Goal: Task Accomplishment & Management: Manage account settings

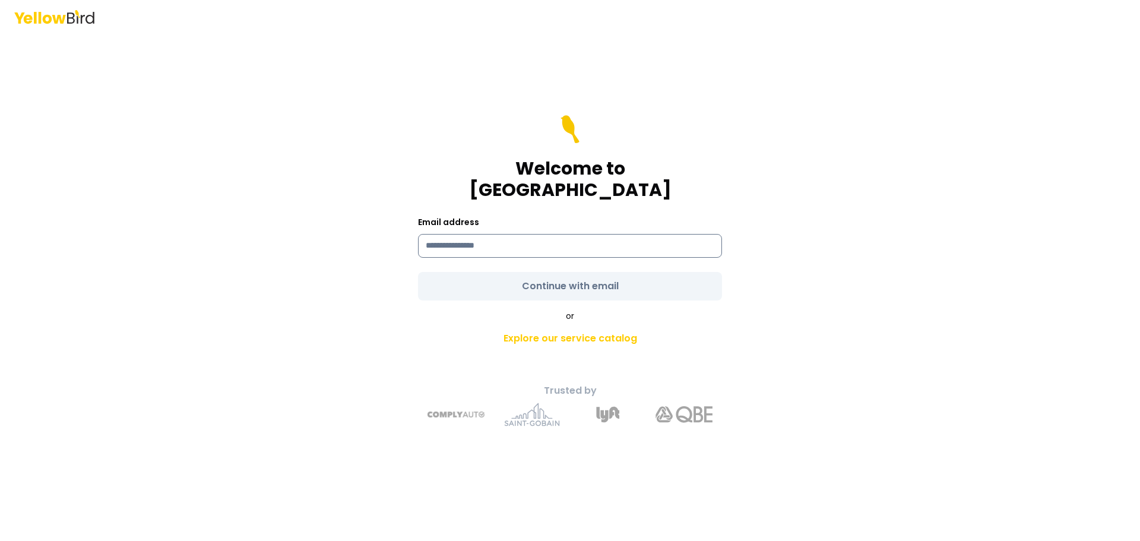
click at [473, 234] on input at bounding box center [570, 246] width 304 height 24
type input "**********"
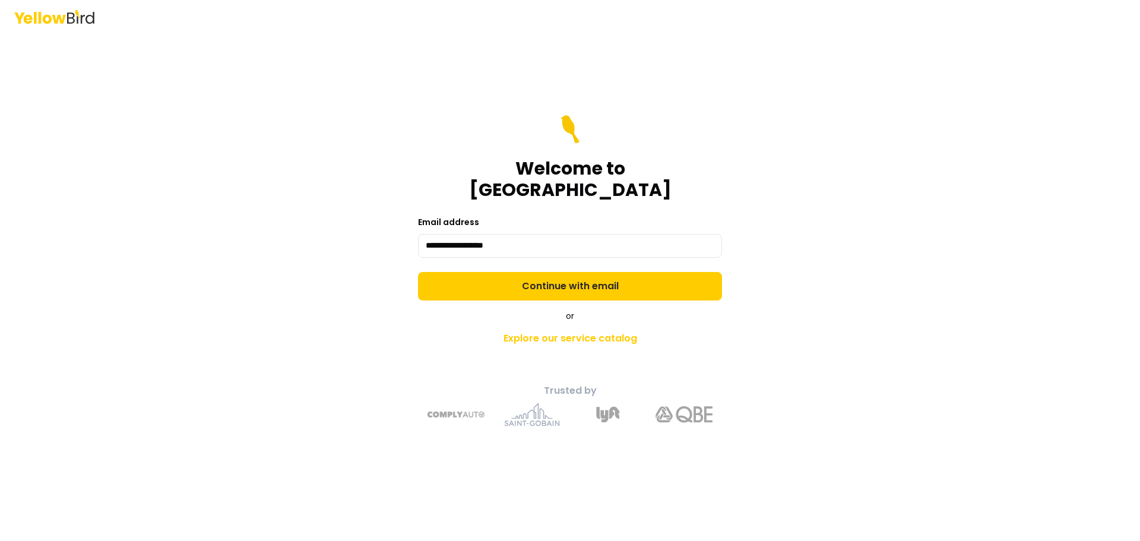
click at [593, 277] on form "**********" at bounding box center [570, 207] width 304 height 185
click at [593, 277] on button "Continue with email" at bounding box center [570, 286] width 304 height 28
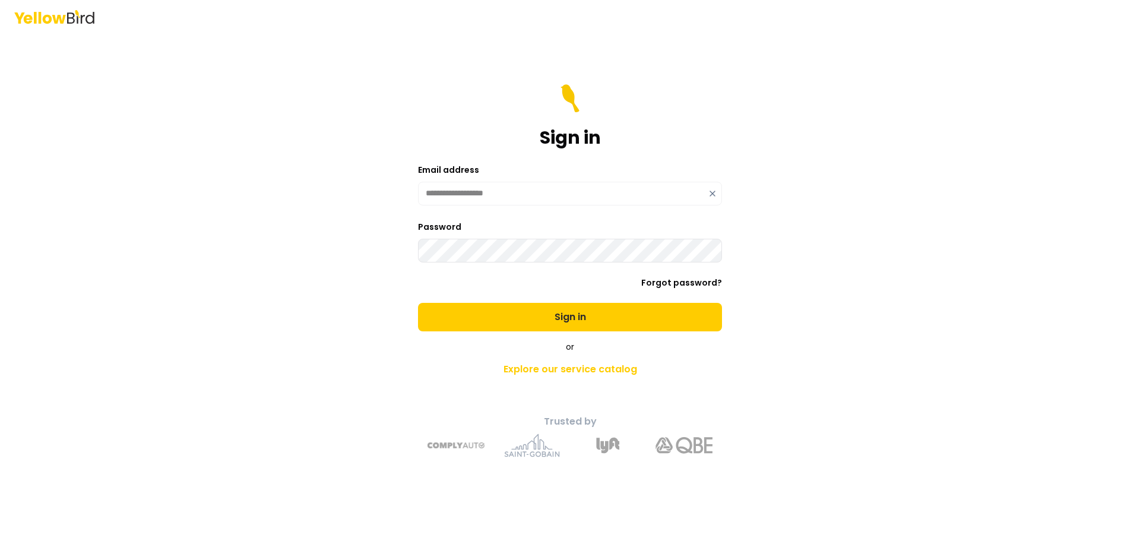
click at [418, 303] on button "Sign in" at bounding box center [570, 317] width 304 height 28
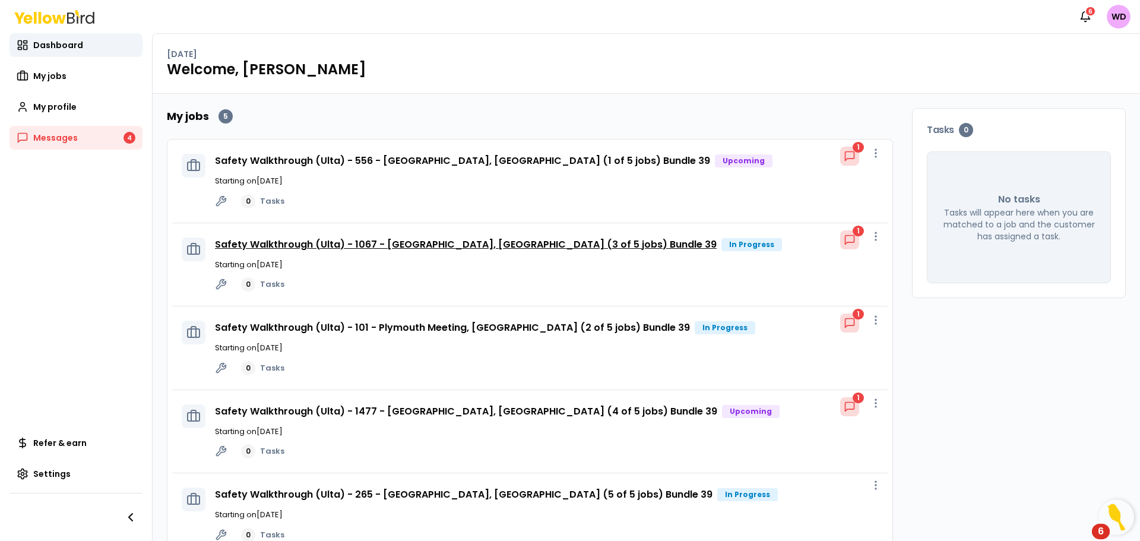
scroll to position [30, 0]
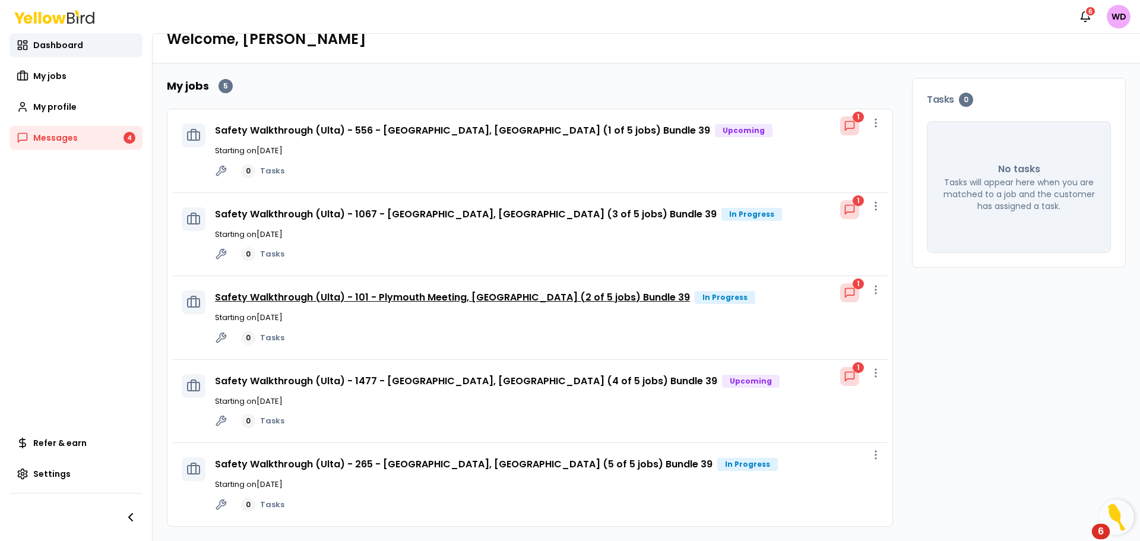
click at [664, 299] on link "Safety Walkthrough (Ulta) - 101 - Plymouth Meeting, [GEOGRAPHIC_DATA] (2 of 5 j…" at bounding box center [452, 297] width 475 height 14
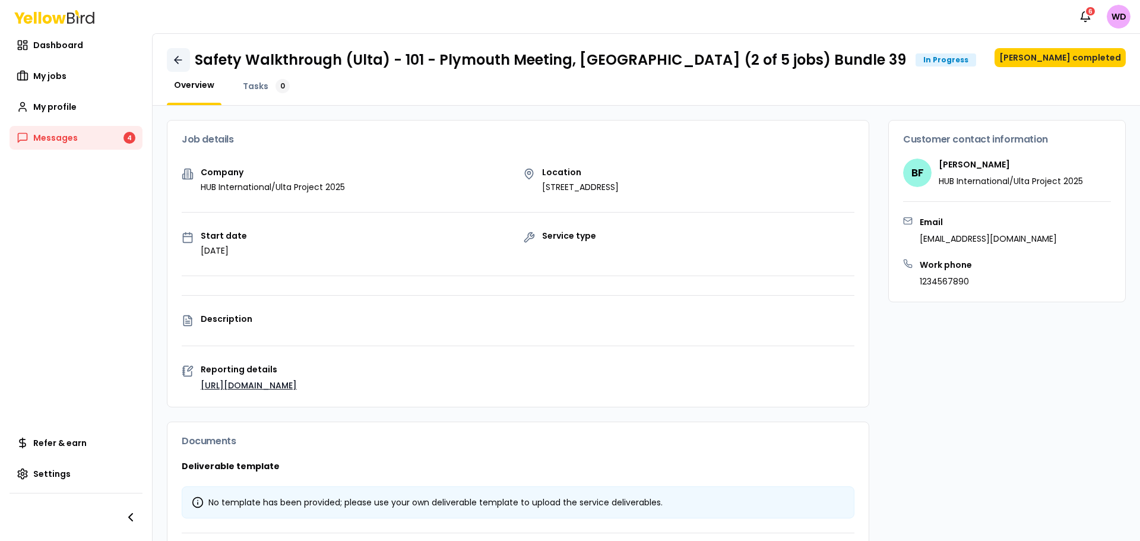
click at [176, 58] on icon at bounding box center [178, 60] width 12 height 12
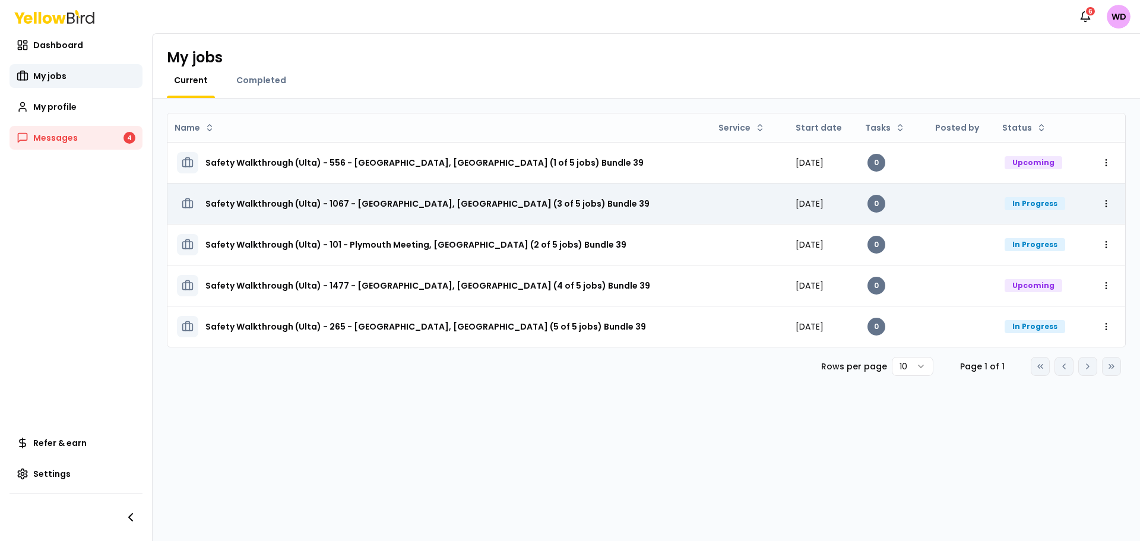
click at [484, 206] on h3 "Safety Walkthrough (Ulta) - 1067 - [GEOGRAPHIC_DATA], [GEOGRAPHIC_DATA] (3 of 5…" at bounding box center [427, 203] width 444 height 21
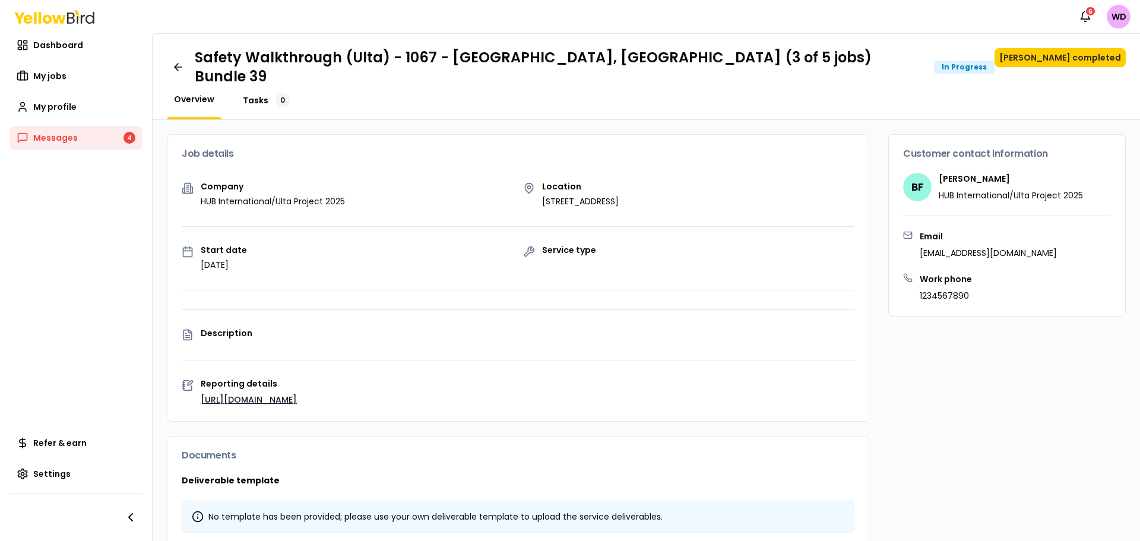
click at [255, 94] on span "Tasks" at bounding box center [256, 100] width 26 height 12
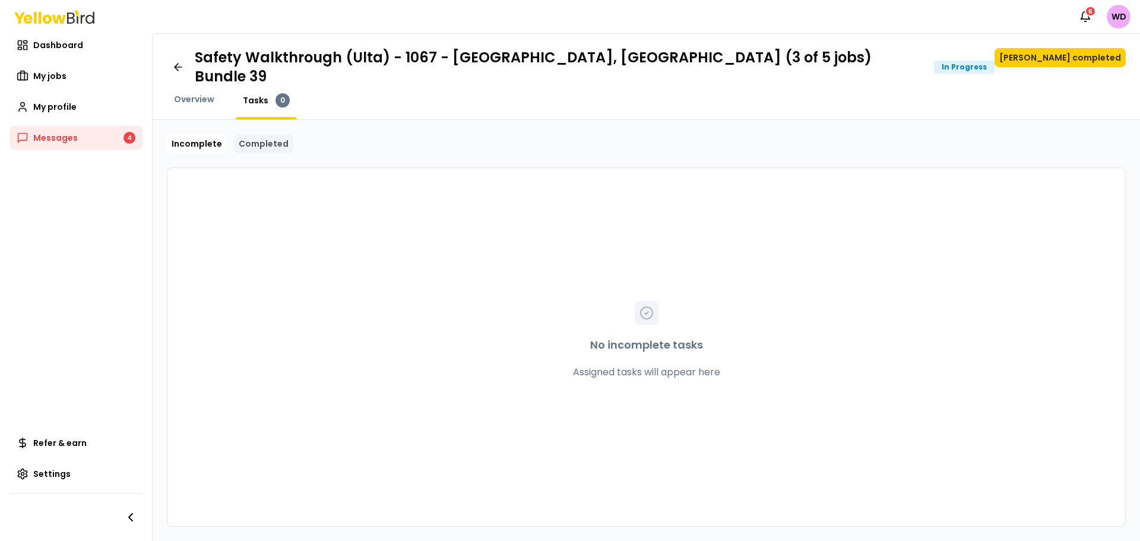
click at [269, 134] on link "Completed" at bounding box center [263, 143] width 59 height 19
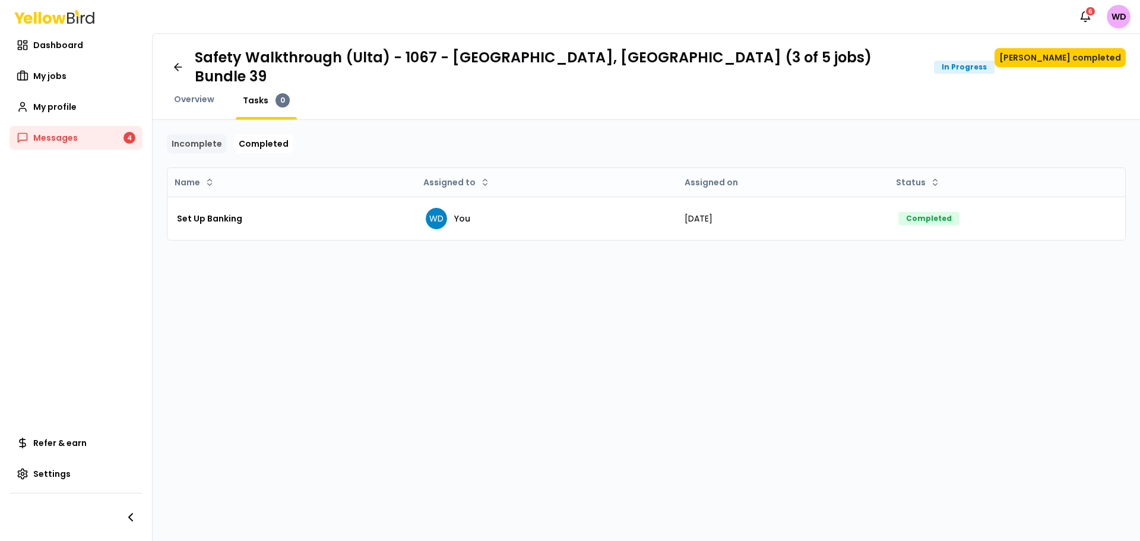
click at [201, 134] on link "Incomplete" at bounding box center [197, 143] width 60 height 19
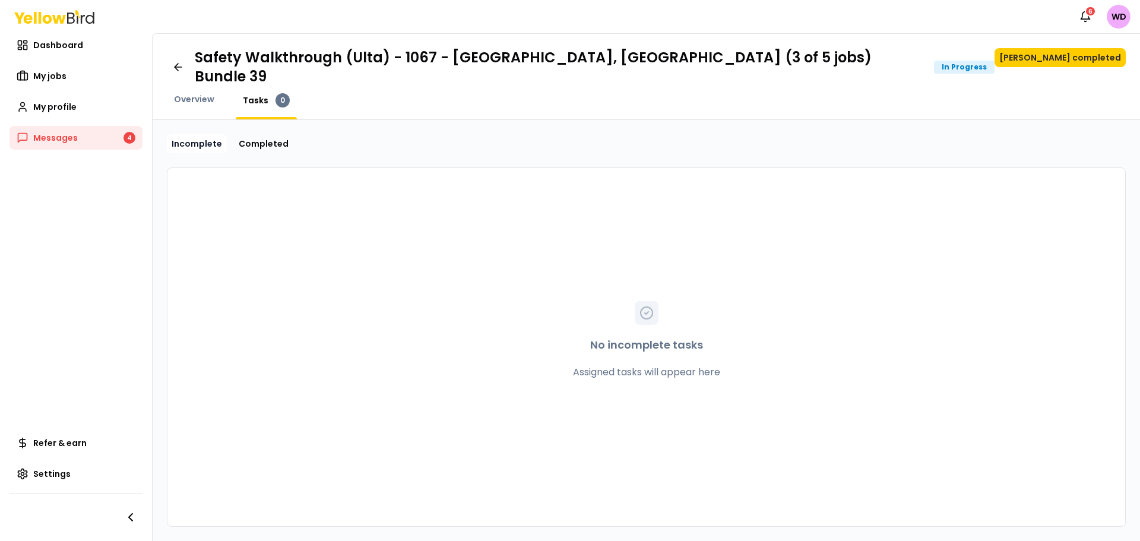
click at [202, 134] on link "Incomplete" at bounding box center [197, 143] width 60 height 19
click at [260, 134] on link "Completed" at bounding box center [263, 143] width 59 height 19
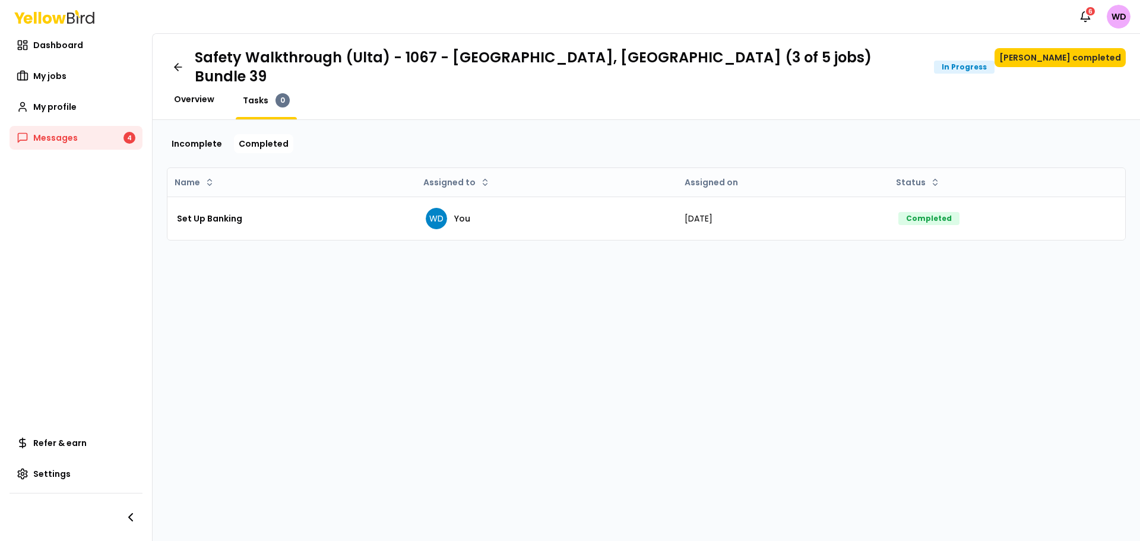
click at [195, 93] on span "Overview" at bounding box center [194, 99] width 40 height 12
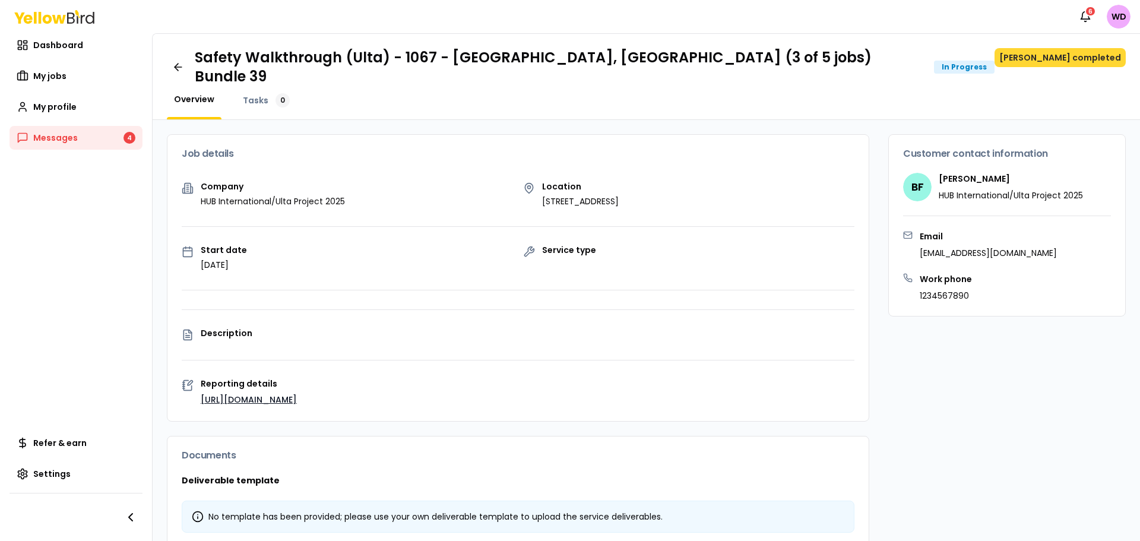
click at [1067, 53] on button "[PERSON_NAME] completed" at bounding box center [1060, 57] width 131 height 19
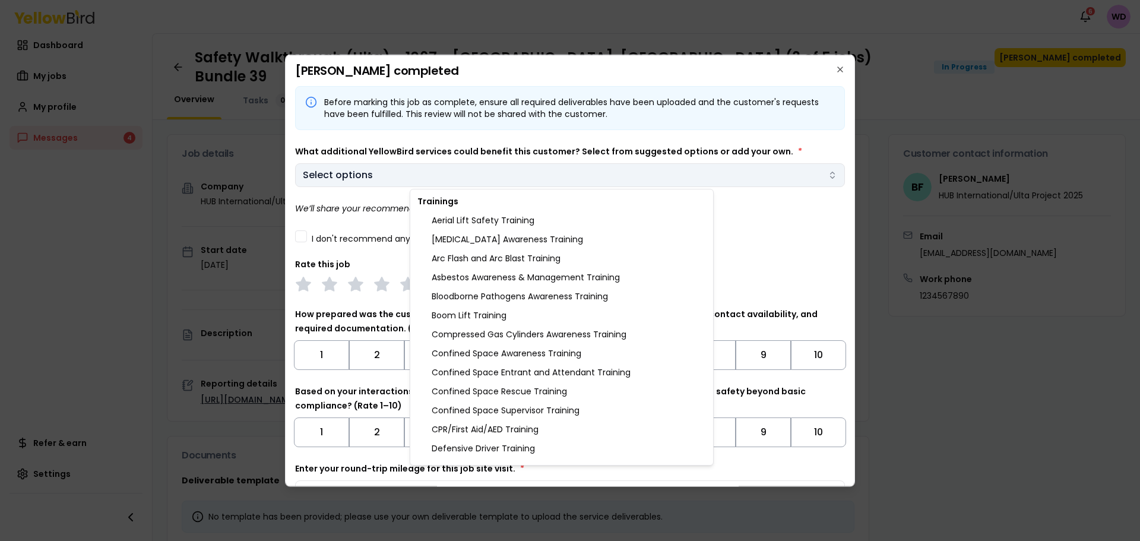
click at [669, 173] on body "Notifications 6 WD Dashboard My jobs My profile Messages 4 Refer & earn Setting…" at bounding box center [570, 270] width 1140 height 541
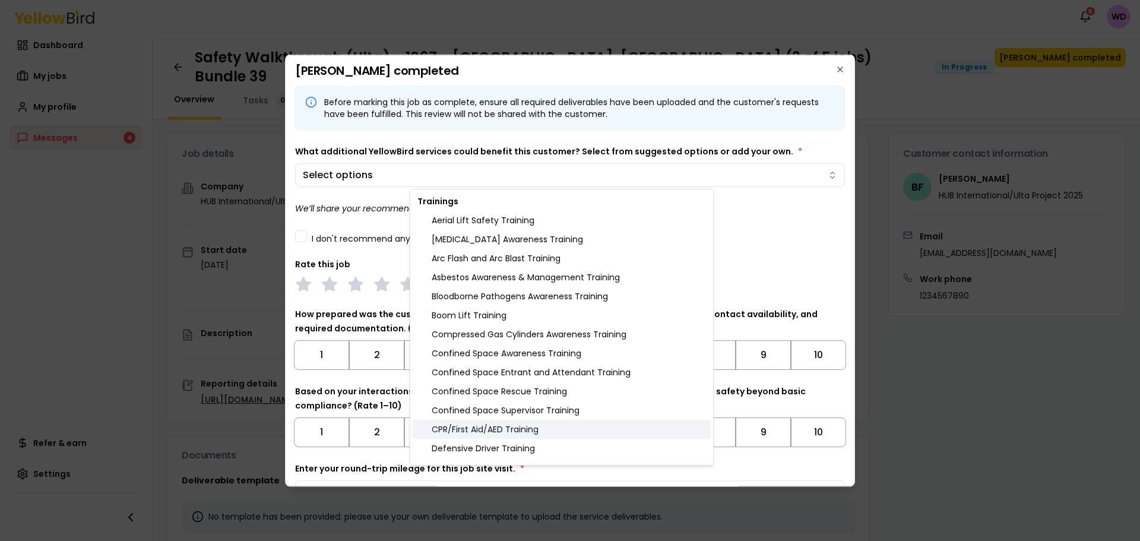
click at [505, 430] on div "CPR/First Aid/AED Training" at bounding box center [562, 429] width 298 height 19
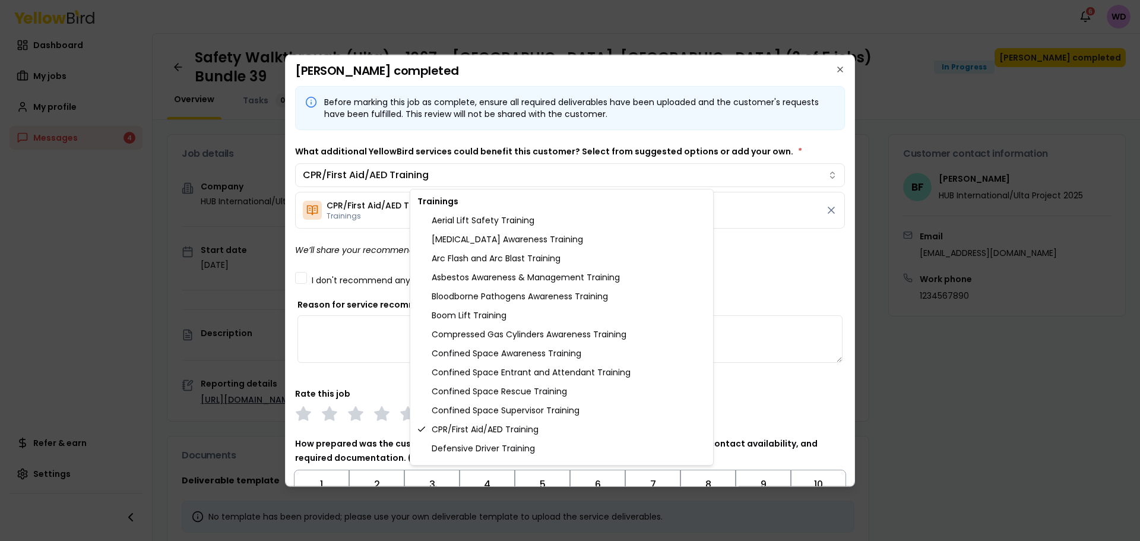
click at [807, 265] on body "Notifications 6 WD Dashboard My jobs My profile Messages 4 Refer & earn Setting…" at bounding box center [570, 270] width 1140 height 541
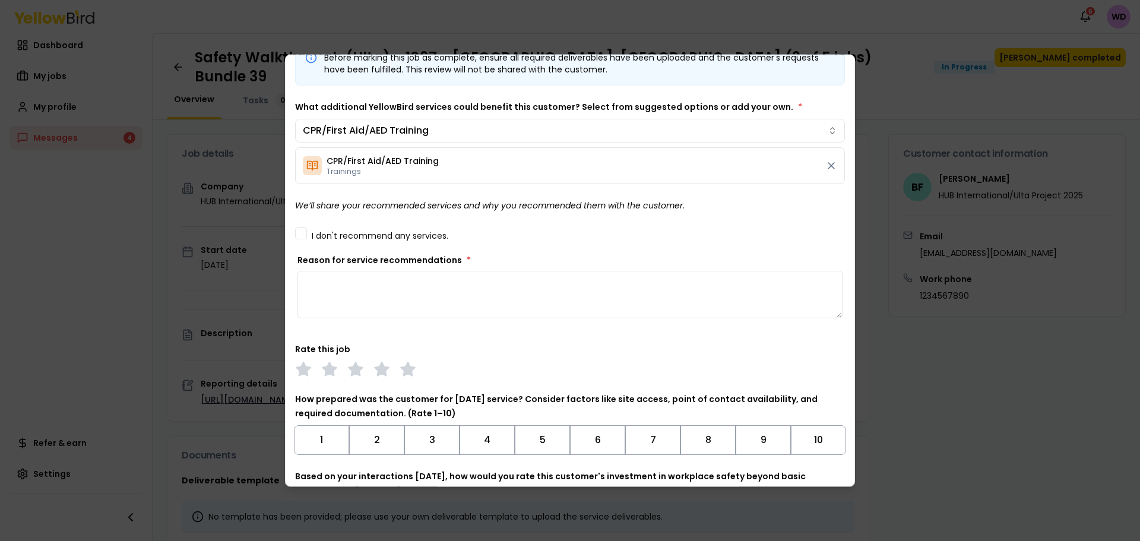
scroll to position [59, 0]
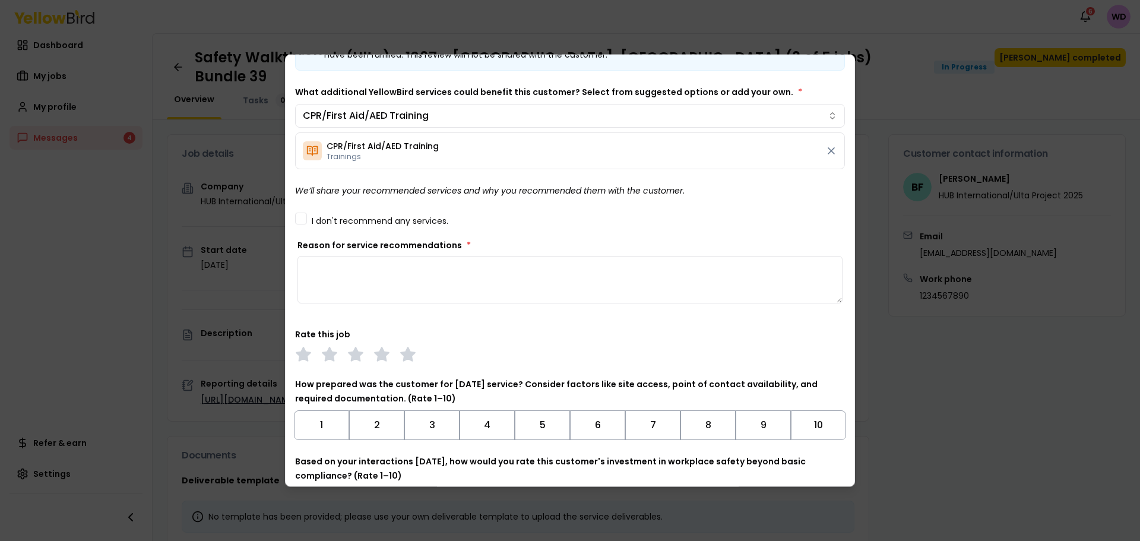
click at [420, 267] on textarea "Reason for service recommendations *" at bounding box center [569, 278] width 545 height 47
type textarea "**********"
click at [407, 356] on polygon at bounding box center [408, 353] width 14 height 13
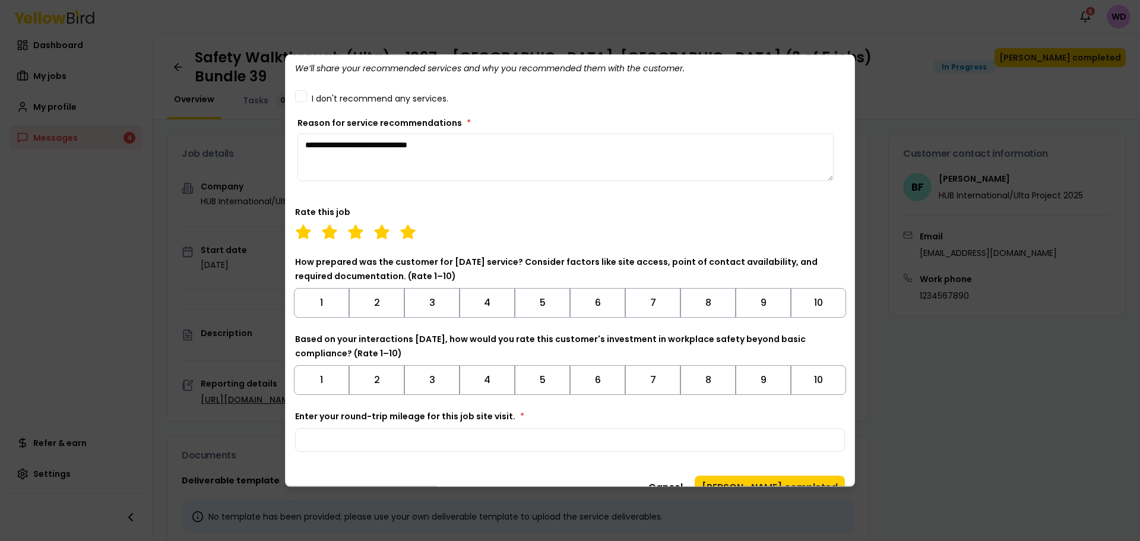
scroll to position [204, 0]
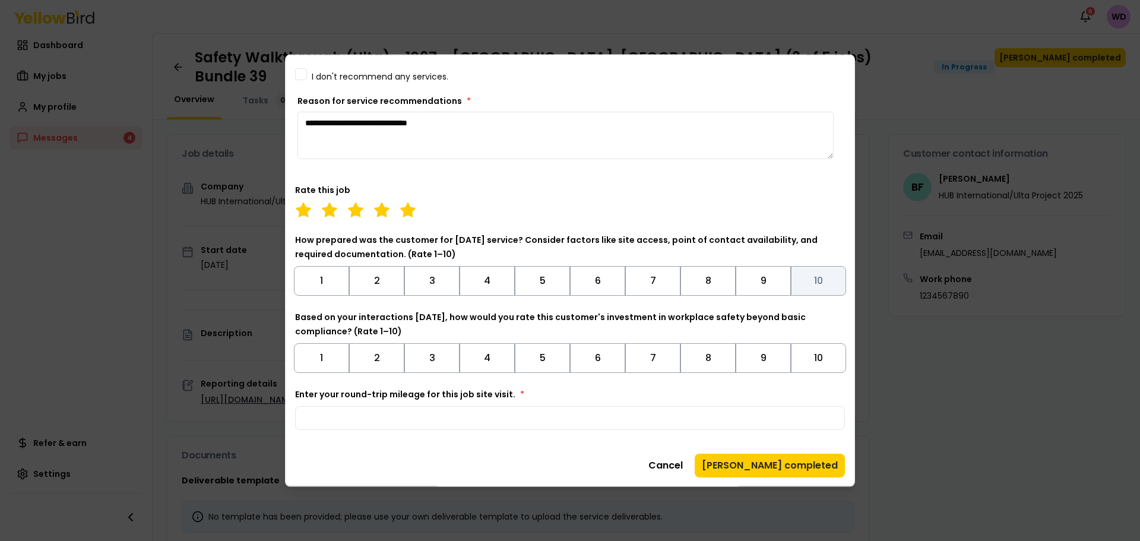
click at [811, 287] on button "10" at bounding box center [818, 280] width 55 height 30
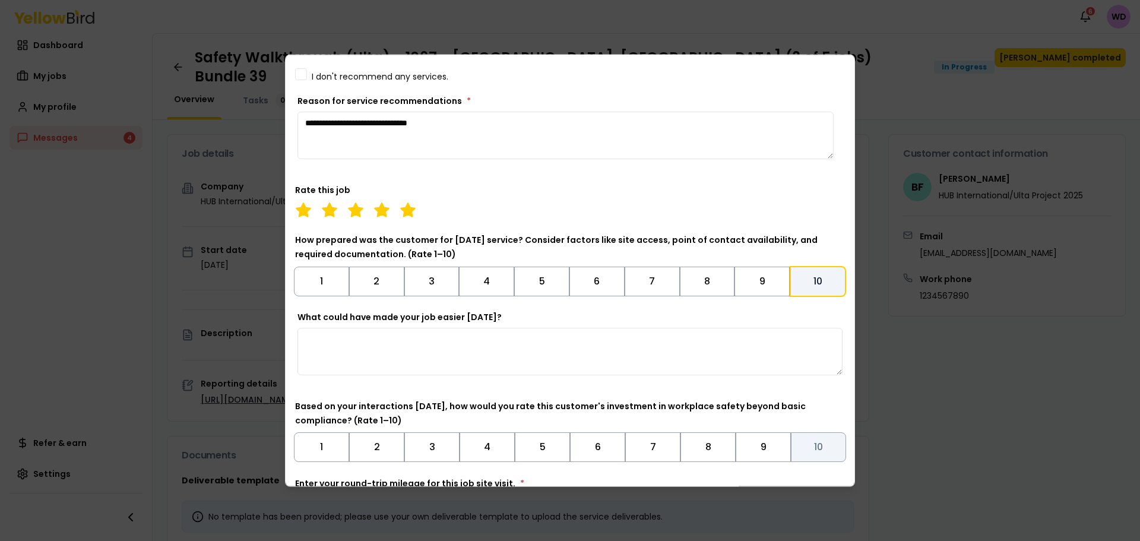
click at [825, 439] on button "10" at bounding box center [818, 447] width 55 height 30
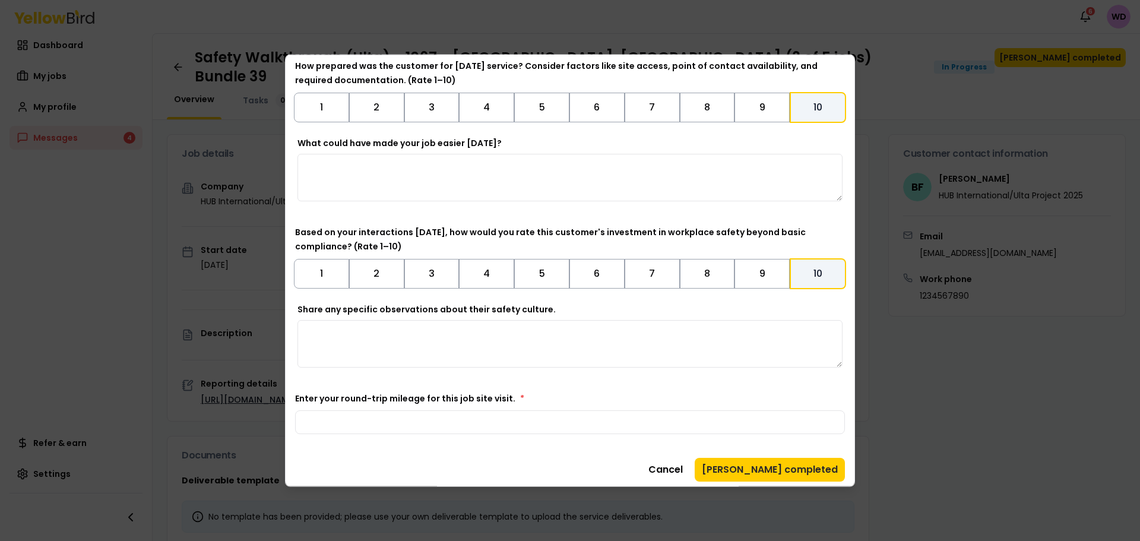
scroll to position [382, 0]
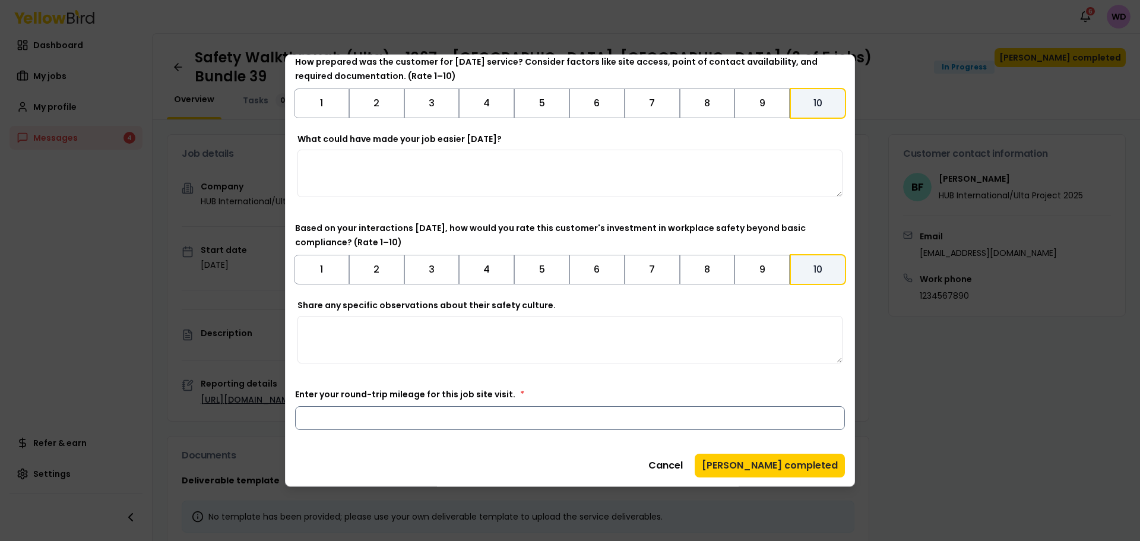
click at [603, 414] on input "Enter your round-trip mileage for this job site visit. *" at bounding box center [570, 418] width 550 height 24
type input "*"
click at [690, 460] on button "Cancel" at bounding box center [665, 465] width 49 height 24
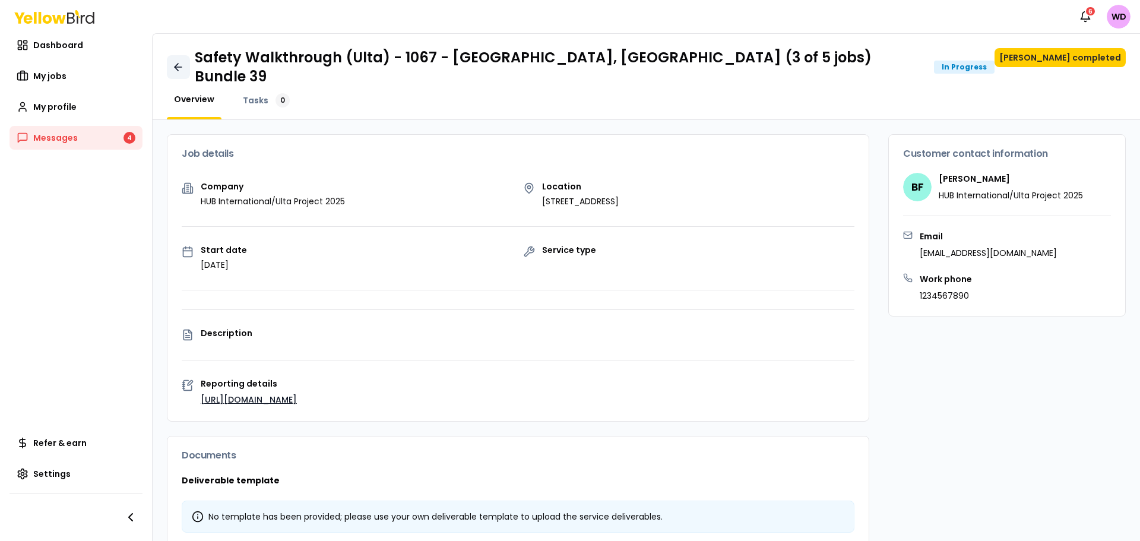
click at [175, 61] on icon at bounding box center [178, 67] width 12 height 12
